Goal: Task Accomplishment & Management: Use online tool/utility

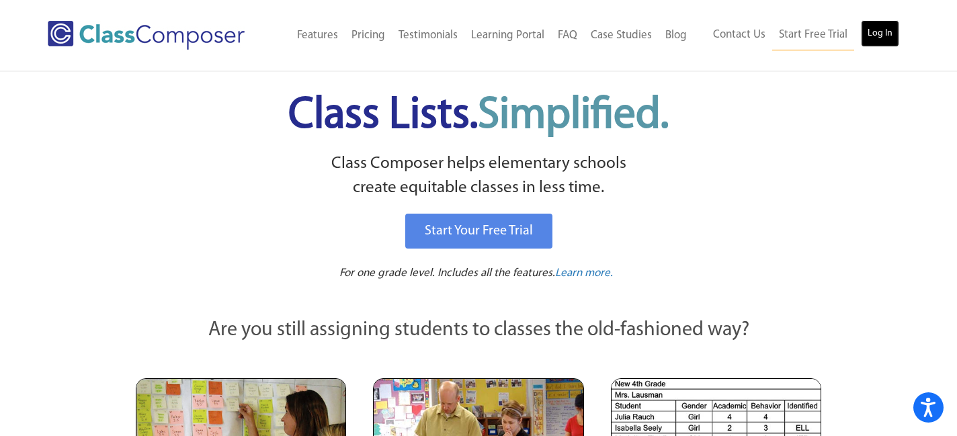
click at [896, 31] on link "Log In" at bounding box center [880, 33] width 38 height 27
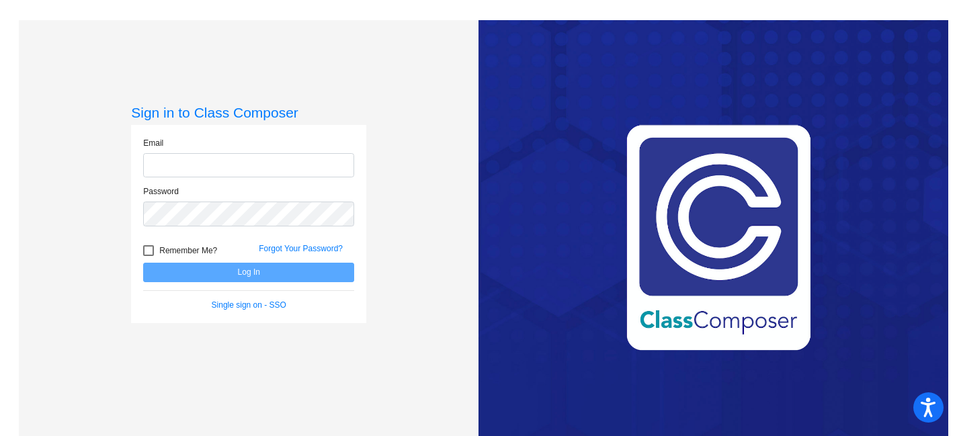
type input "mhesch@isd186.org"
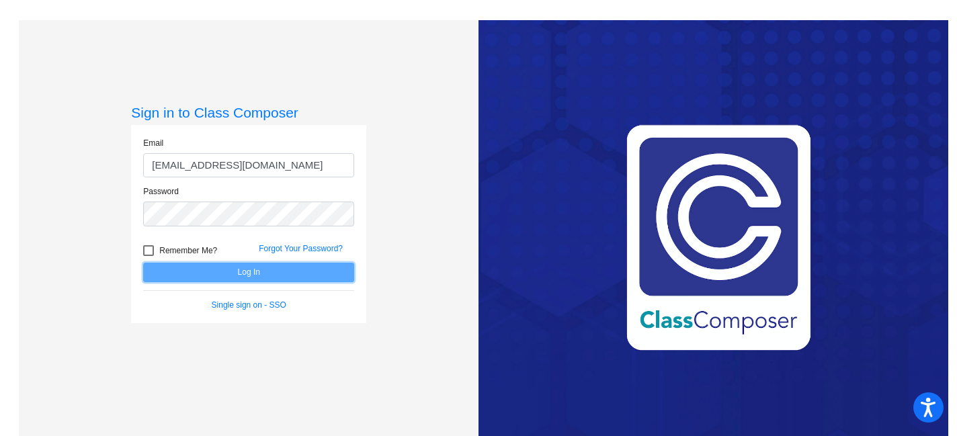
click at [286, 269] on button "Log In" at bounding box center [248, 272] width 211 height 19
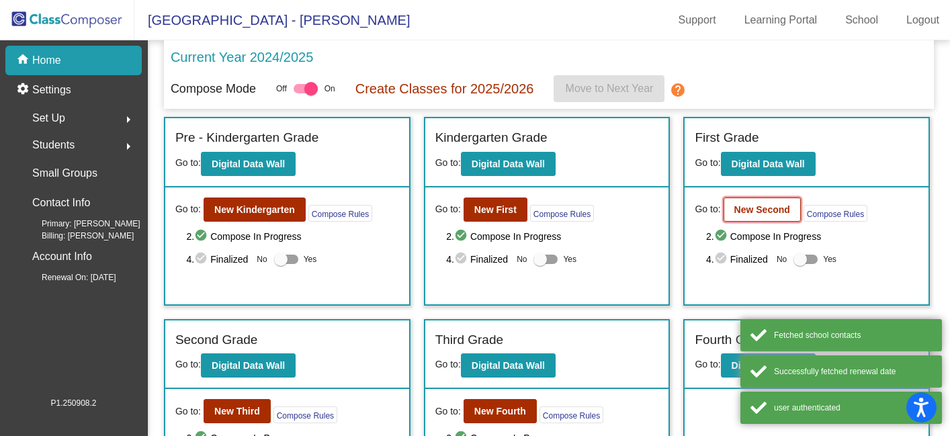
click at [740, 211] on b "New Second" at bounding box center [763, 209] width 56 height 11
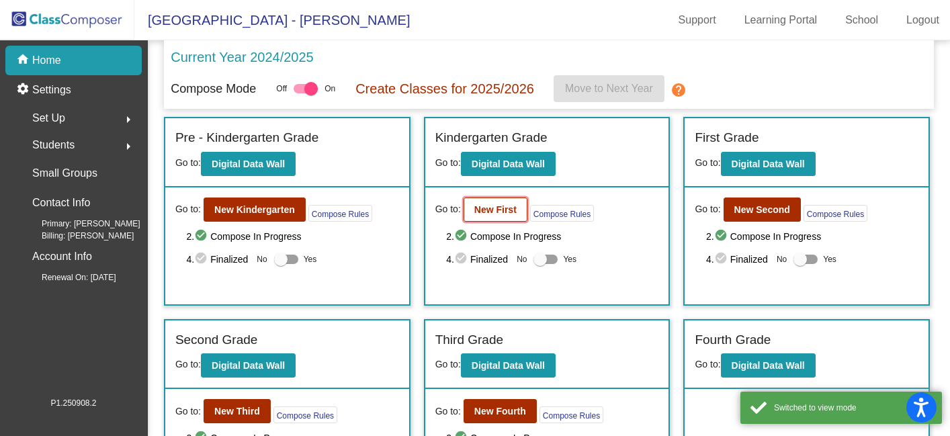
click at [499, 204] on b "New First" at bounding box center [495, 209] width 42 height 11
click at [234, 407] on b "New Third" at bounding box center [237, 411] width 46 height 11
click at [503, 412] on b "New Fourth" at bounding box center [500, 411] width 52 height 11
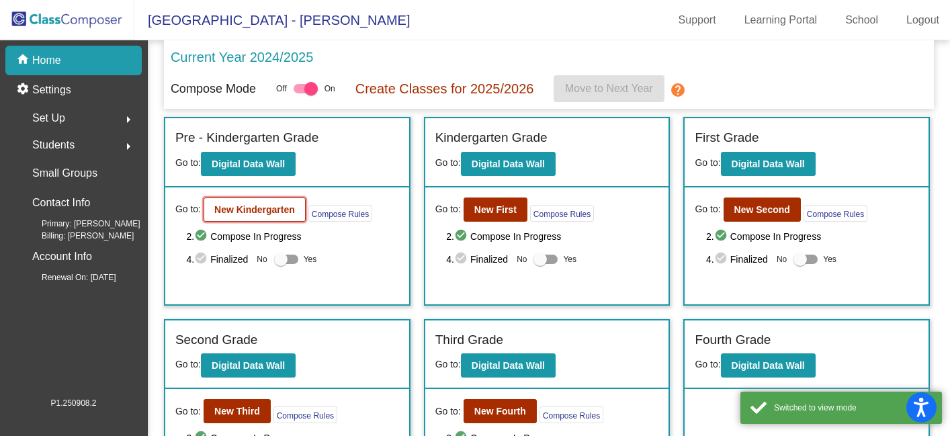
click at [263, 214] on b "New Kindergarten" at bounding box center [254, 209] width 81 height 11
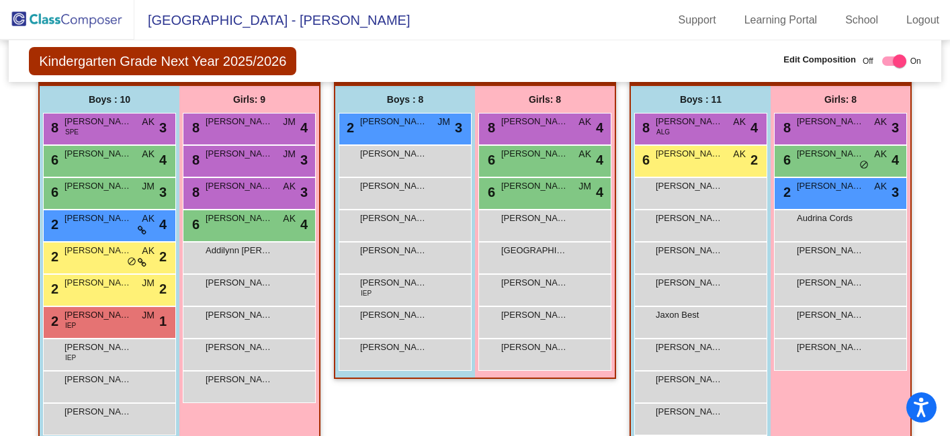
scroll to position [767, 0]
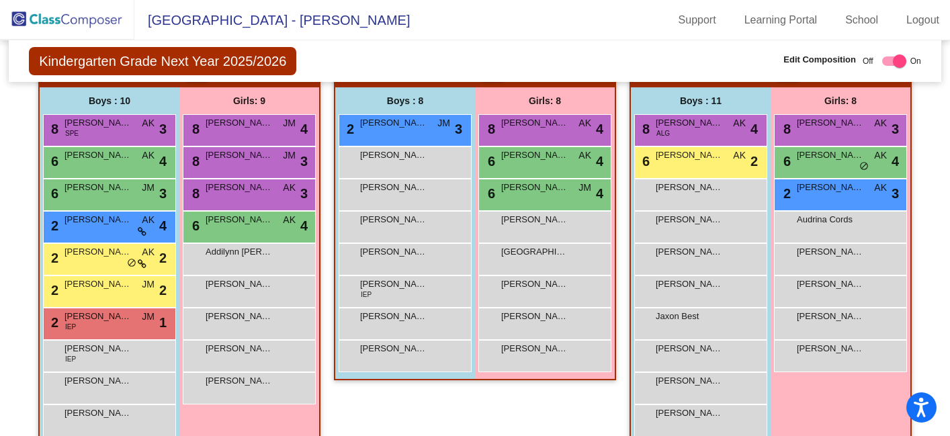
click at [386, 255] on span "Henry Hoefs" at bounding box center [393, 251] width 67 height 13
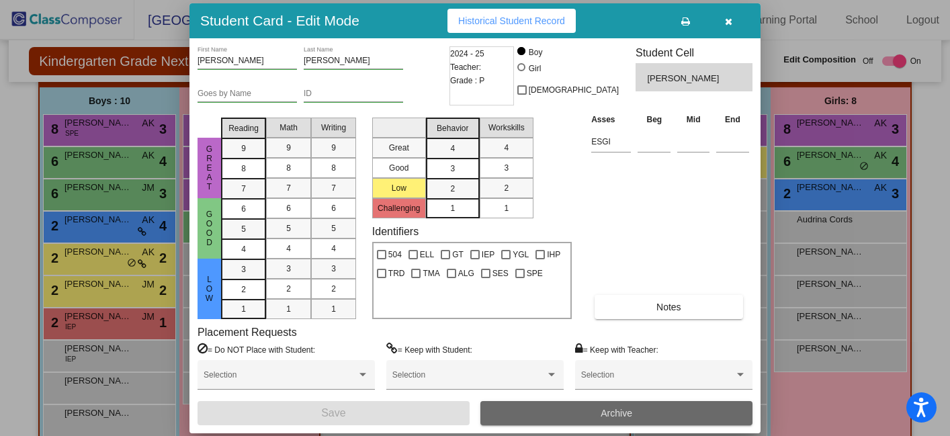
click at [580, 405] on button "Archive" at bounding box center [616, 413] width 272 height 24
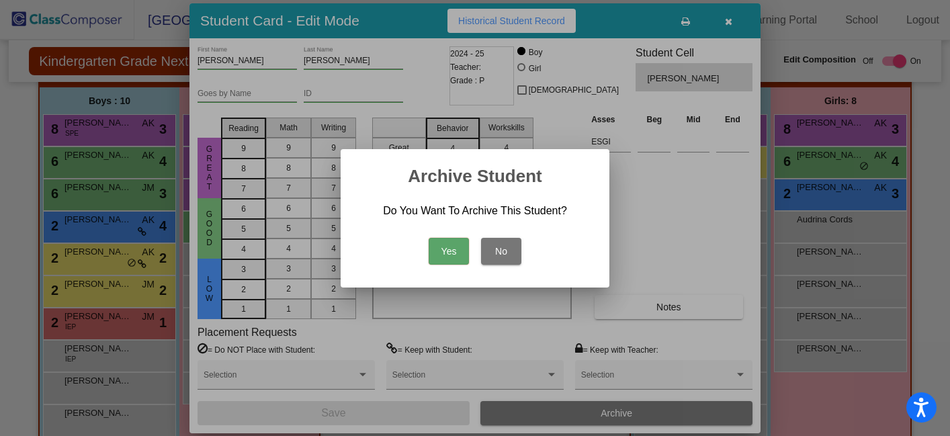
click at [460, 241] on button "Yes" at bounding box center [449, 251] width 40 height 27
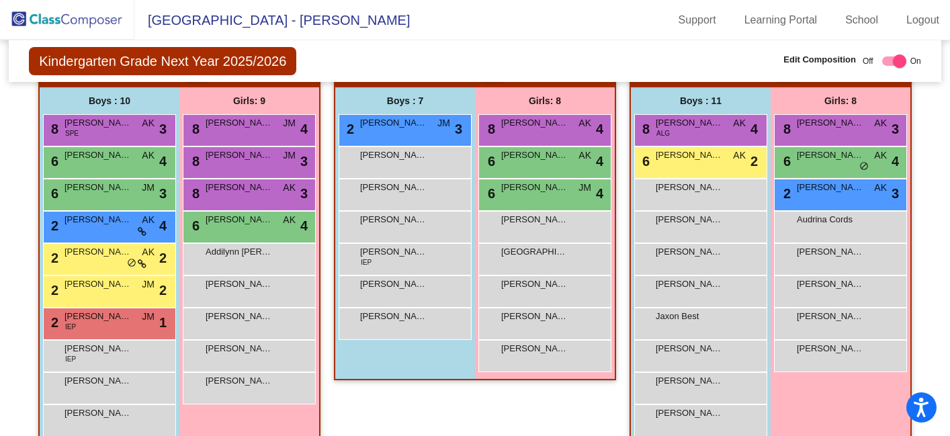
scroll to position [0, 0]
click at [610, 98] on div "Girls: 8" at bounding box center [545, 100] width 140 height 27
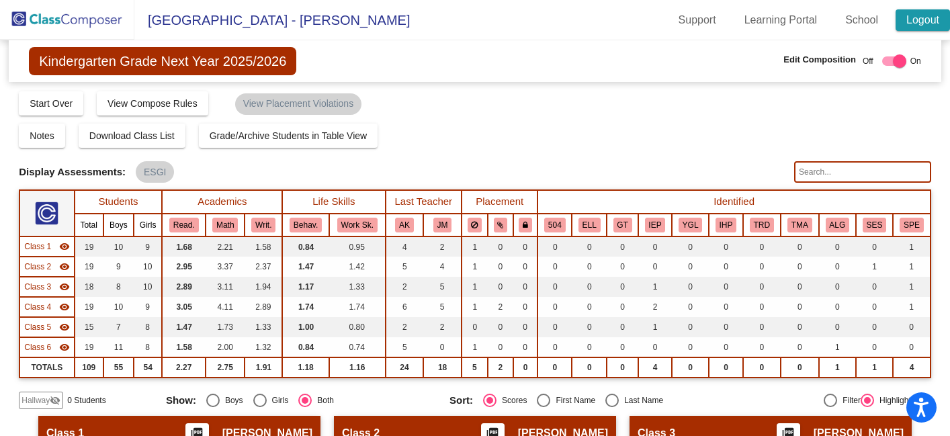
click at [915, 21] on link "Logout" at bounding box center [923, 20] width 54 height 22
